Goal: Book appointment/travel/reservation

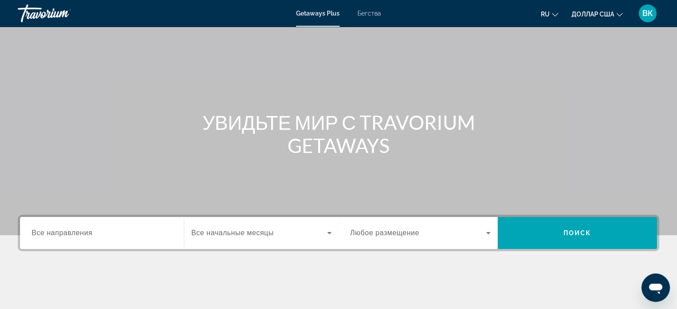
scroll to position [28, 0]
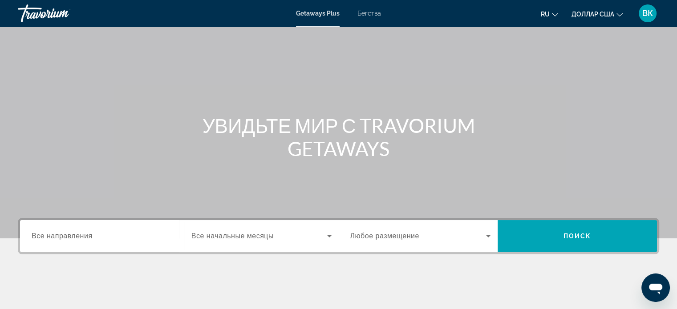
click at [127, 241] on div "Виджет поиска" at bounding box center [102, 236] width 141 height 25
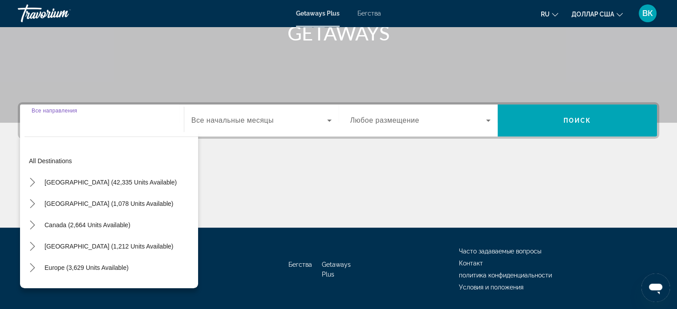
scroll to position [171, 0]
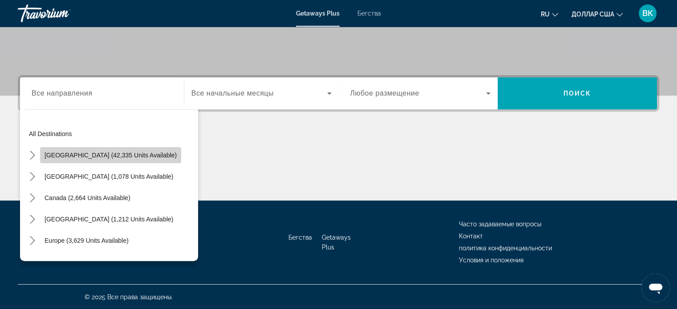
click at [143, 158] on span "[GEOGRAPHIC_DATA] (42,335 units available)" at bounding box center [110, 155] width 132 height 7
type input "**********"
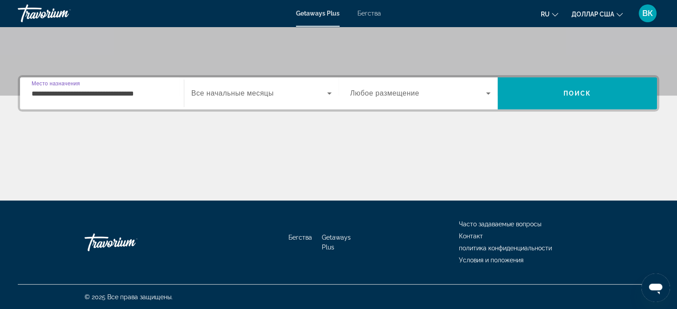
click at [226, 94] on font "Все начальные месяцы" at bounding box center [232, 93] width 82 height 8
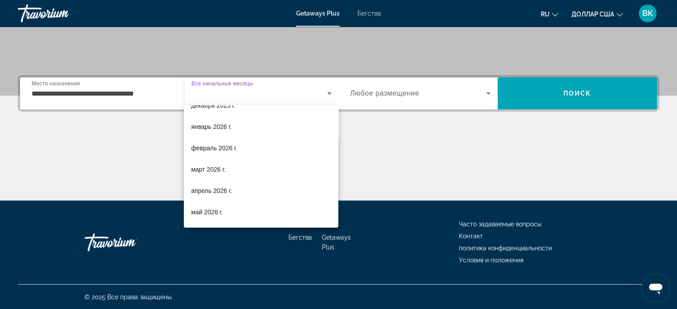
scroll to position [78, 0]
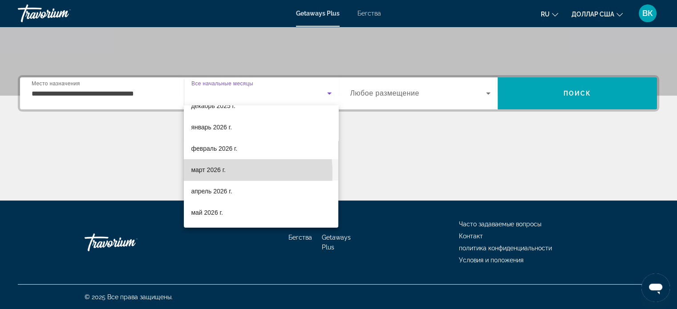
click at [200, 173] on font "март 2026 г." at bounding box center [208, 169] width 35 height 7
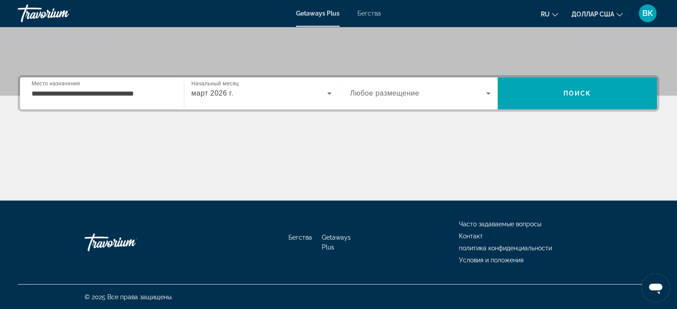
click at [374, 96] on font "Любое размещение" at bounding box center [384, 93] width 69 height 8
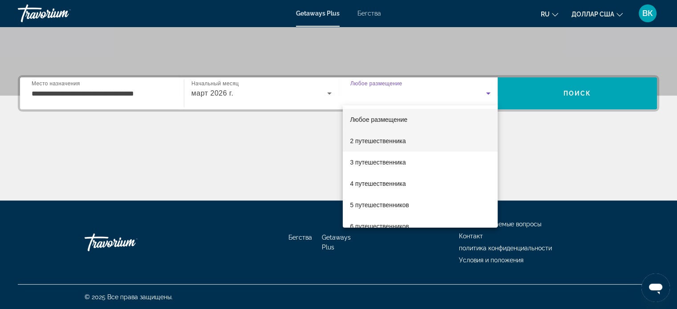
click at [364, 139] on font "2 путешественника" at bounding box center [378, 141] width 56 height 7
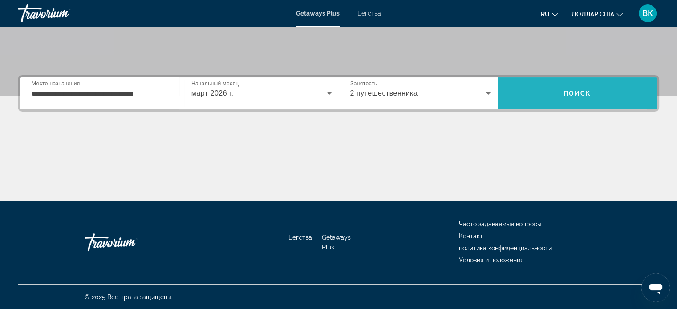
click at [539, 88] on span "Поиск" at bounding box center [577, 93] width 159 height 21
